Goal: Information Seeking & Learning: Learn about a topic

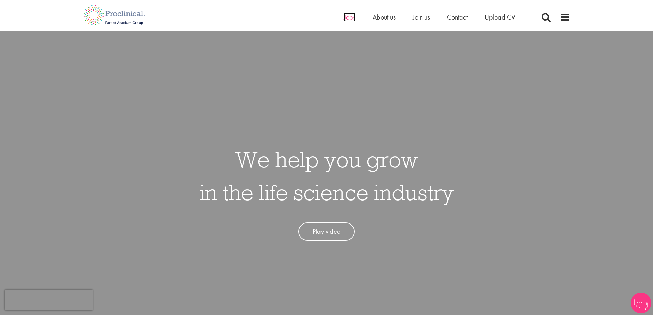
click at [351, 17] on span "Jobs" at bounding box center [350, 17] width 12 height 9
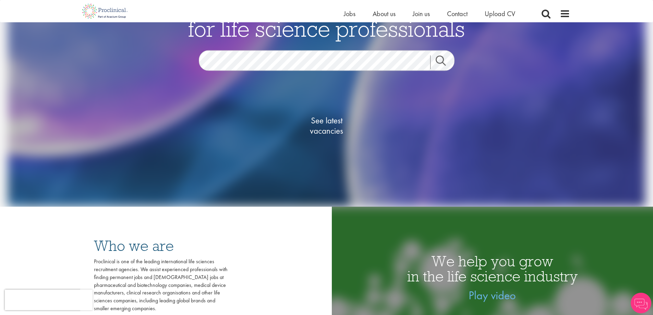
scroll to position [103, 0]
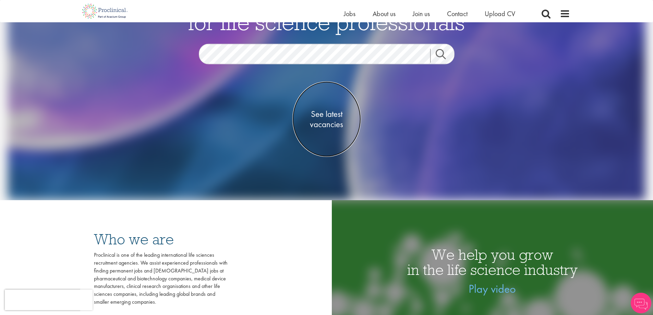
click at [325, 126] on span "See latest vacancies" at bounding box center [326, 119] width 69 height 21
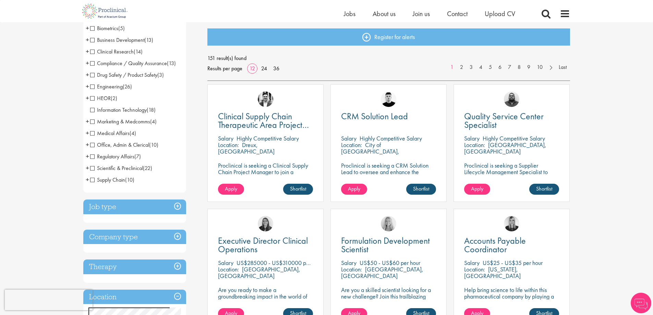
scroll to position [103, 0]
